Goal: Navigation & Orientation: Go to known website

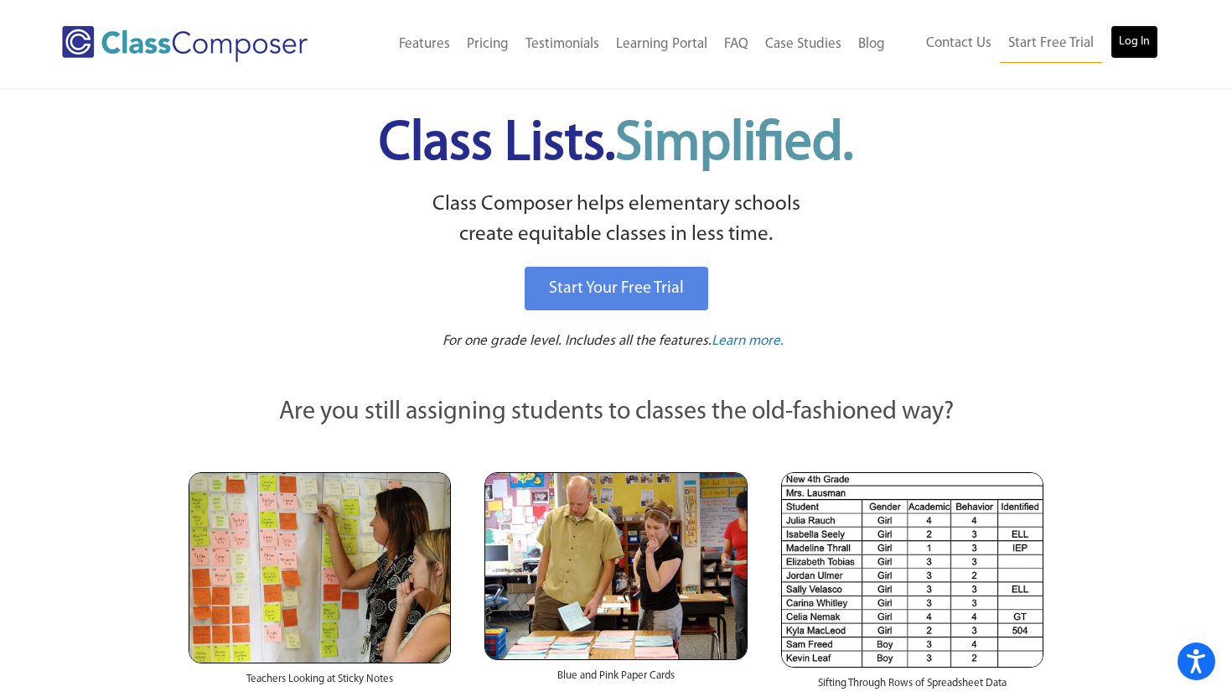
click at [1129, 39] on link "Log In" at bounding box center [1135, 42] width 48 height 34
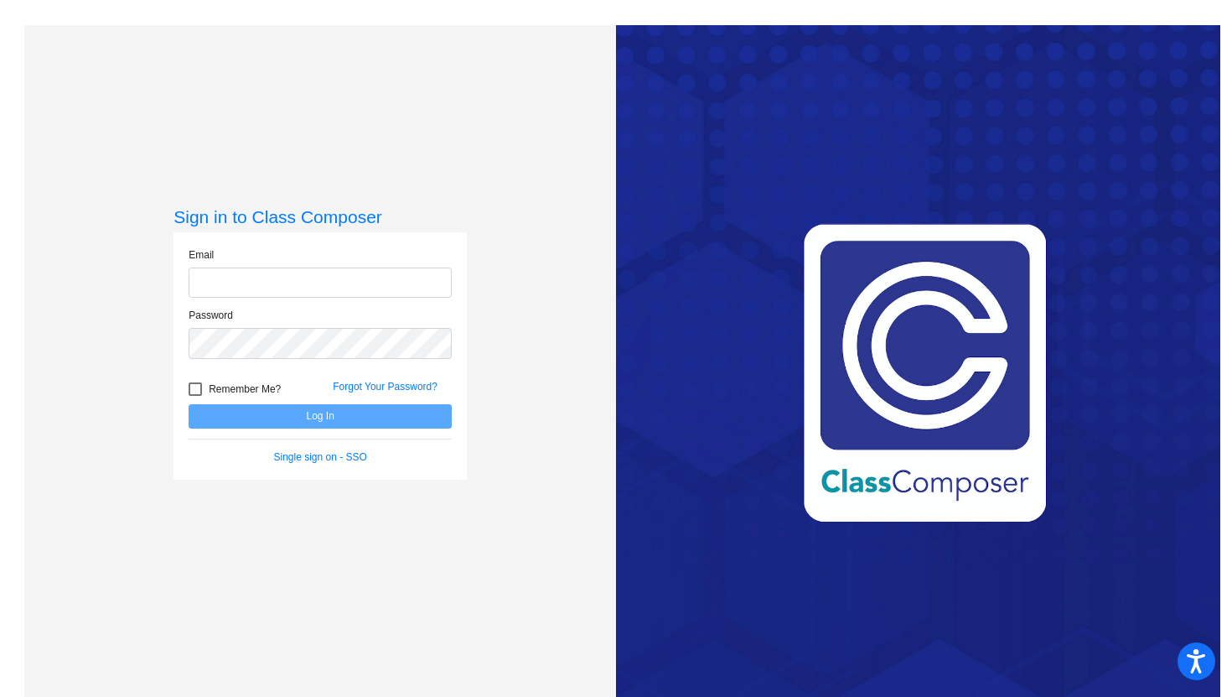
type input "patricia.ruiz1@hesperiausd.org"
click at [355, 425] on button "Log In" at bounding box center [320, 416] width 263 height 24
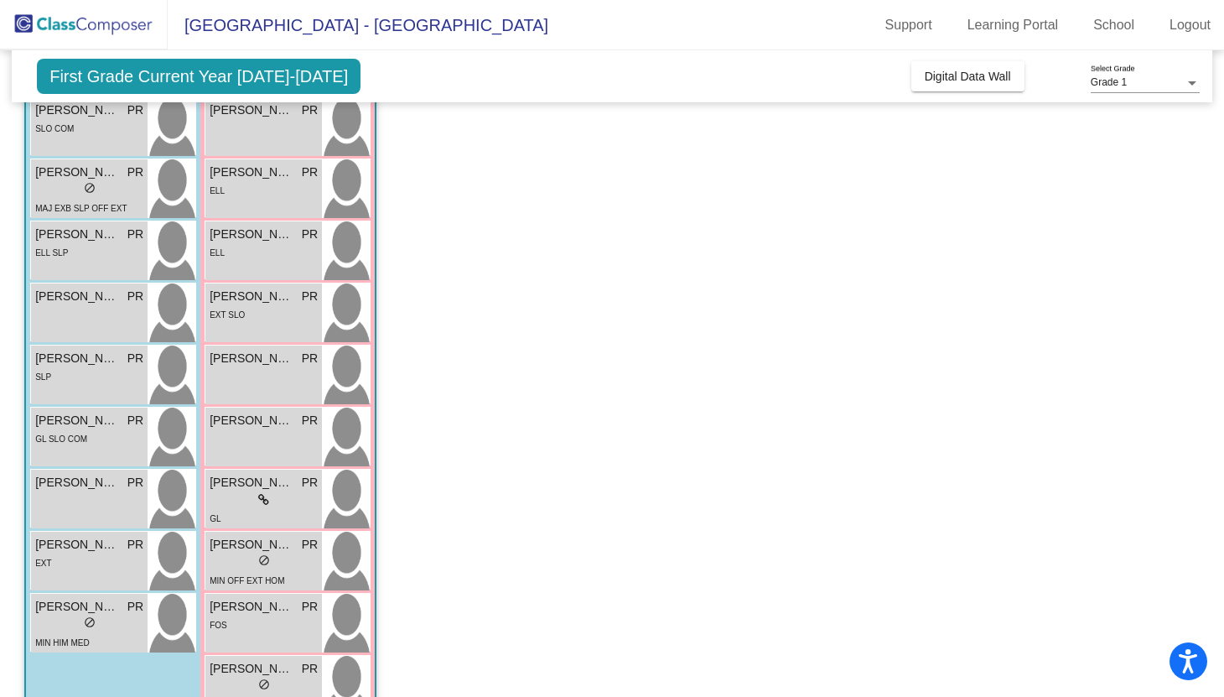
scroll to position [467, 0]
